Goal: Navigation & Orientation: Find specific page/section

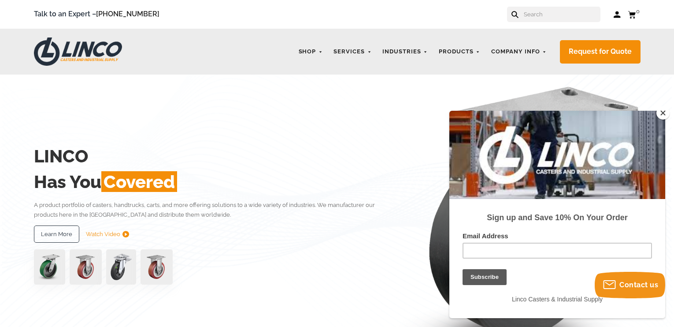
click at [663, 115] on button "Close" at bounding box center [663, 112] width 13 height 13
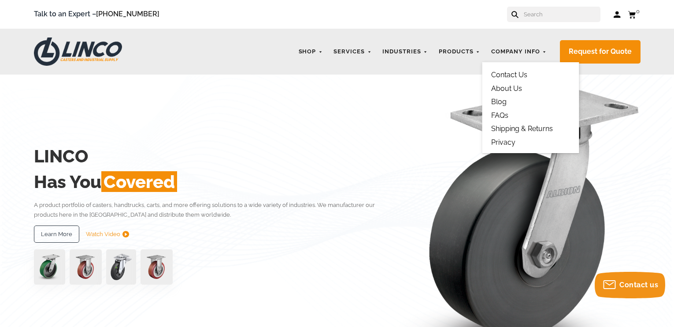
click at [525, 130] on link "Shipping & Returns" at bounding box center [522, 128] width 62 height 8
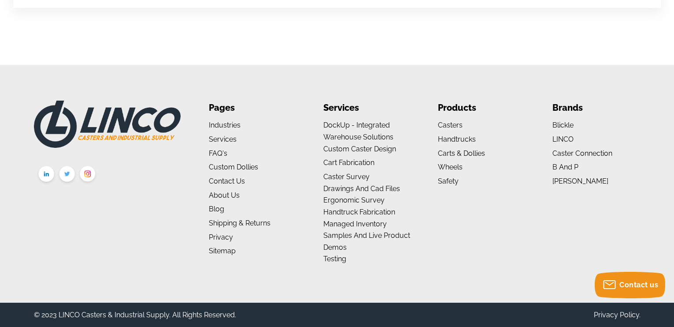
scroll to position [703, 0]
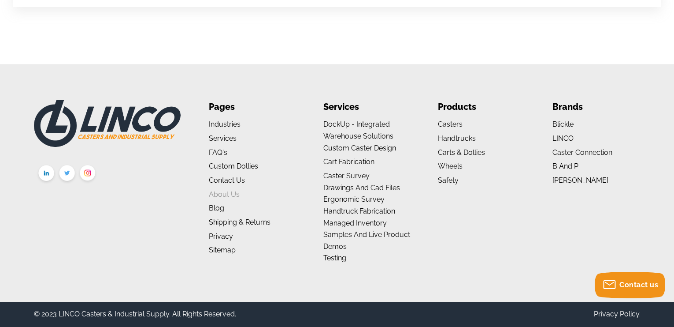
click at [224, 193] on link "About us" at bounding box center [224, 194] width 31 height 8
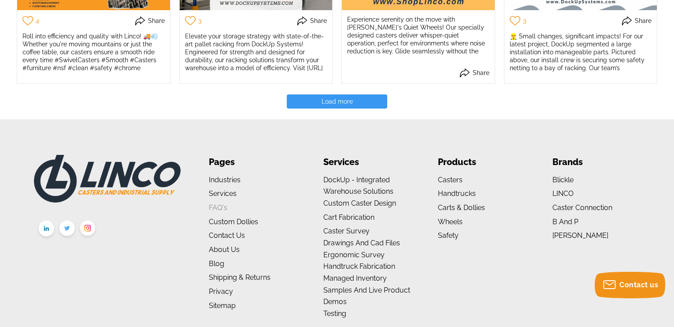
scroll to position [1981, 0]
